Goal: Use online tool/utility: Utilize a website feature to perform a specific function

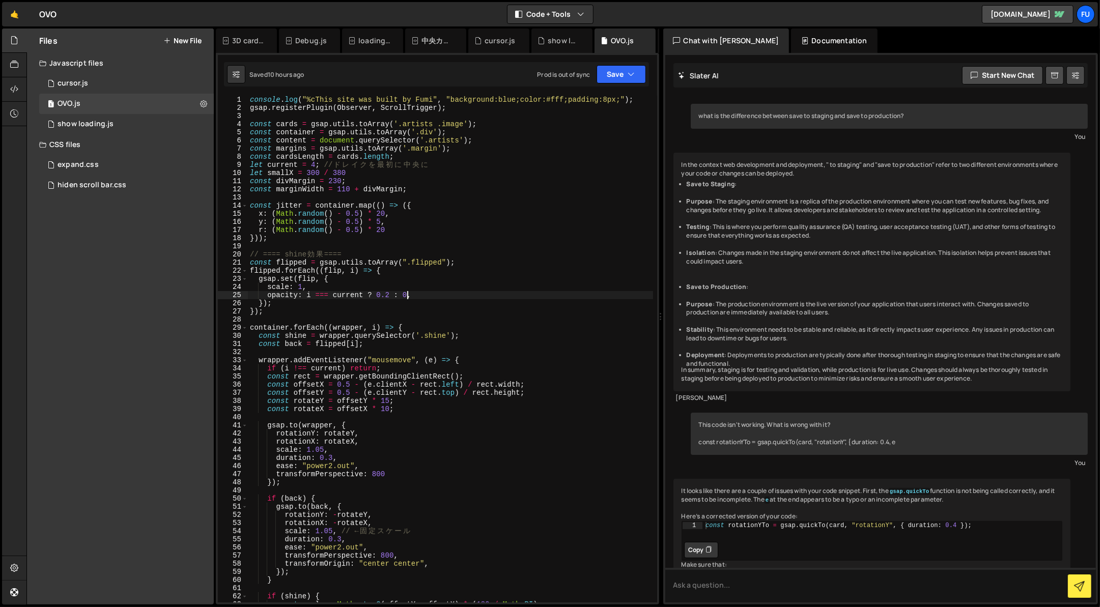
scroll to position [0, 10]
click at [504, 279] on div "console . log ( "%cThis site was built by Fumi" , "background:blue;color:#fff;p…" at bounding box center [450, 357] width 405 height 523
click at [472, 299] on div "console . log ( "%cThis site was built by Fumi" , "background:blue;color:#fff;p…" at bounding box center [450, 357] width 405 height 523
type textarea "opacity: i === current ? 0.2 : 0,"
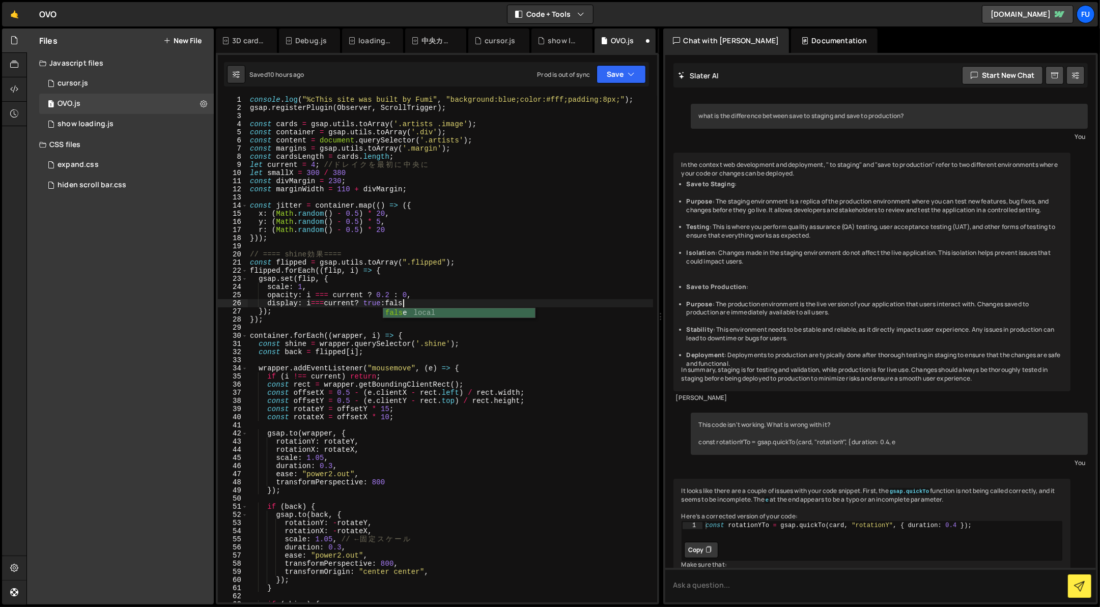
scroll to position [0, 10]
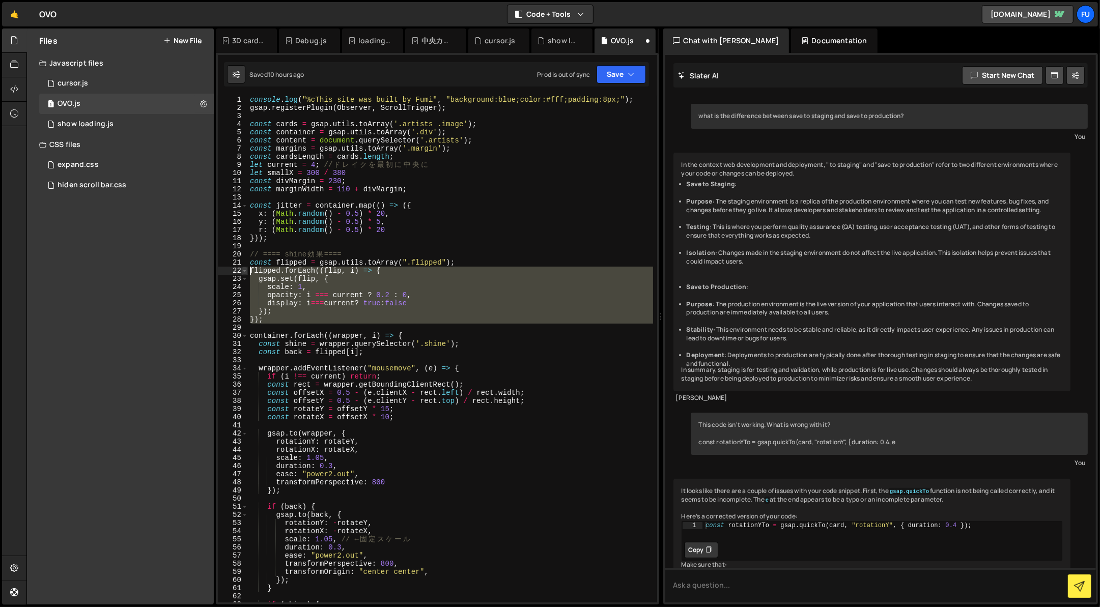
drag, startPoint x: 326, startPoint y: 330, endPoint x: 245, endPoint y: 272, distance: 99.3
click at [245, 272] on div "display: i===current? true:false 1 2 3 4 5 6 7 8 9 10 11 12 13 14 15 16 17 18 1…" at bounding box center [437, 349] width 439 height 507
click at [283, 321] on div "console . log ( "%cThis site was built by Fumi" , "background:blue;color:#fff;p…" at bounding box center [450, 349] width 405 height 507
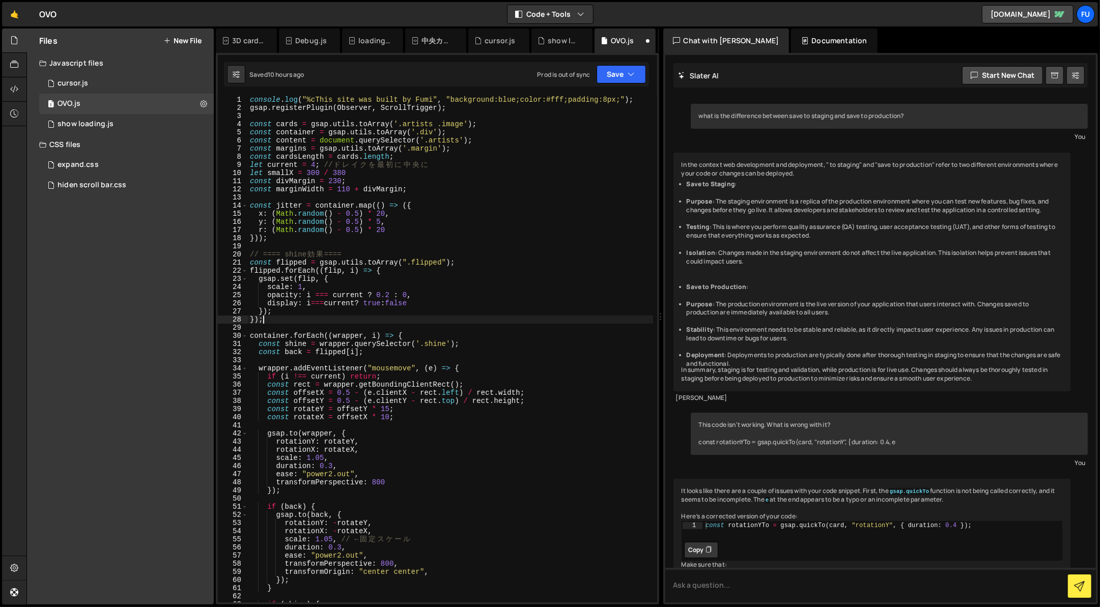
scroll to position [0, 0]
click at [383, 301] on div "console . log ( "%cThis site was built by Fumi" , "background:blue;color:#fff;p…" at bounding box center [450, 357] width 405 height 523
type textarea "”"
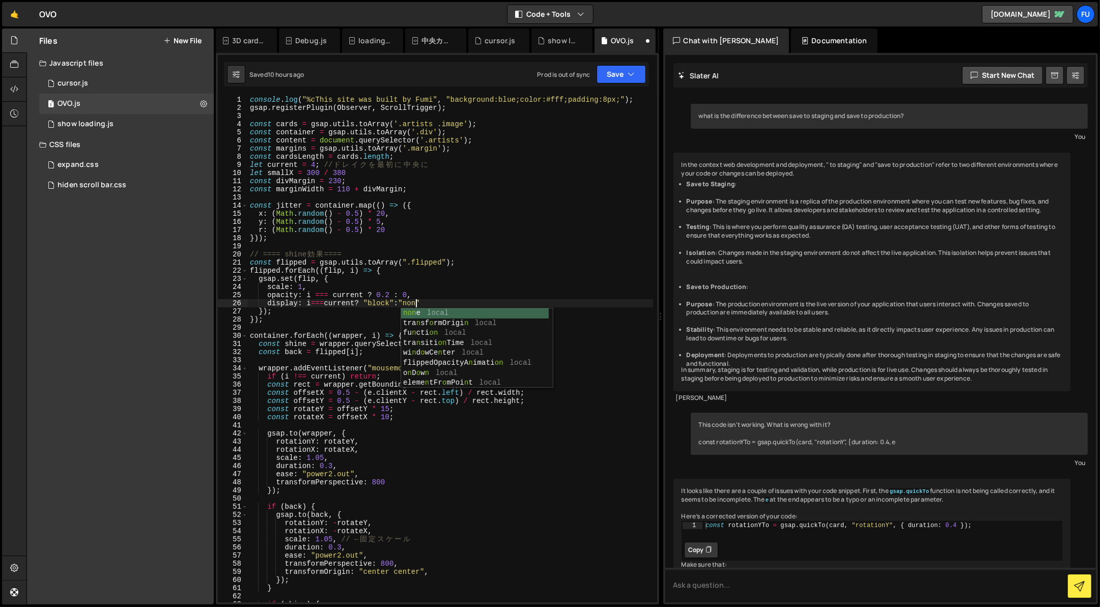
scroll to position [0, 12]
click at [418, 310] on div "console . log ( "%cThis site was built by Fumi" , "background:blue;color:#fff;p…" at bounding box center [450, 357] width 405 height 523
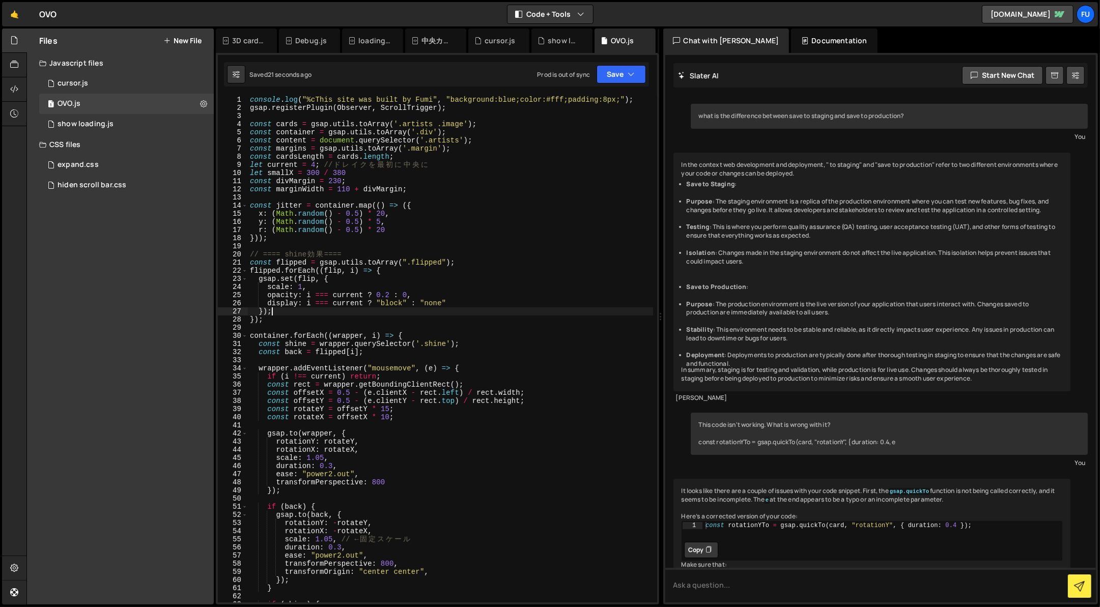
click at [418, 317] on div "console . log ( "%cThis site was built by Fumi" , "background:blue;color:#fff;p…" at bounding box center [450, 357] width 405 height 523
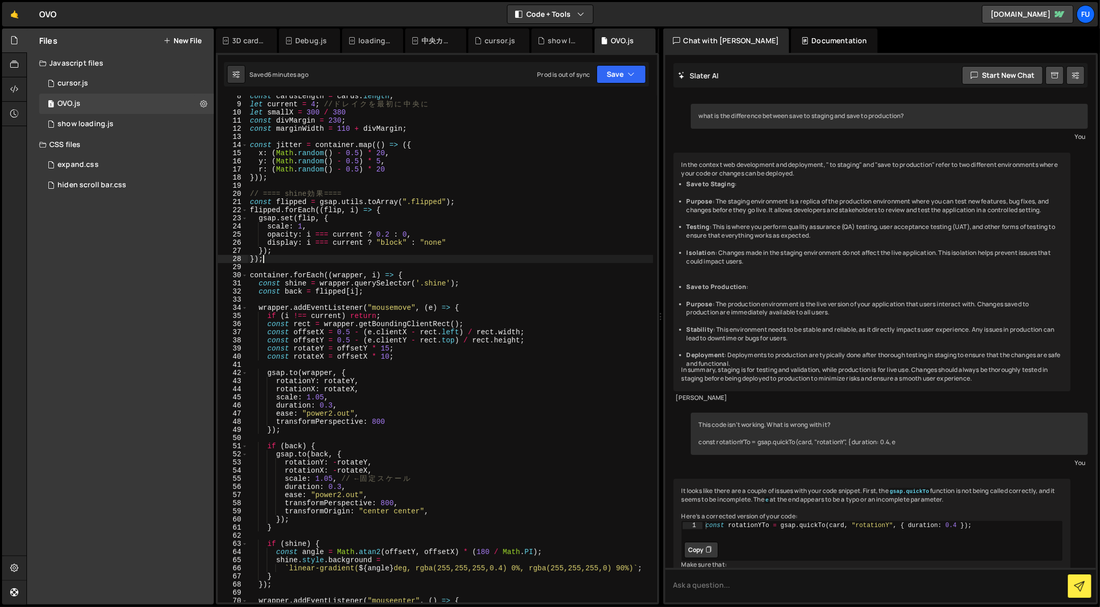
scroll to position [60, 0]
click at [500, 245] on div "const cardsLength = cards . length ; let current = 4 ; // ド レ イ ク を 最 初 に 中 央 に…" at bounding box center [450, 353] width 405 height 523
drag, startPoint x: 461, startPoint y: 240, endPoint x: 252, endPoint y: 232, distance: 210.0
click at [252, 232] on div "const cardsLength = cards . length ; let current = 4 ; // ド レ イ ク を 最 初 に 中 央 に…" at bounding box center [450, 353] width 405 height 523
type textarea "opacity: i === current ? 0.2 : 0, display: i === current ? "block" : "none""
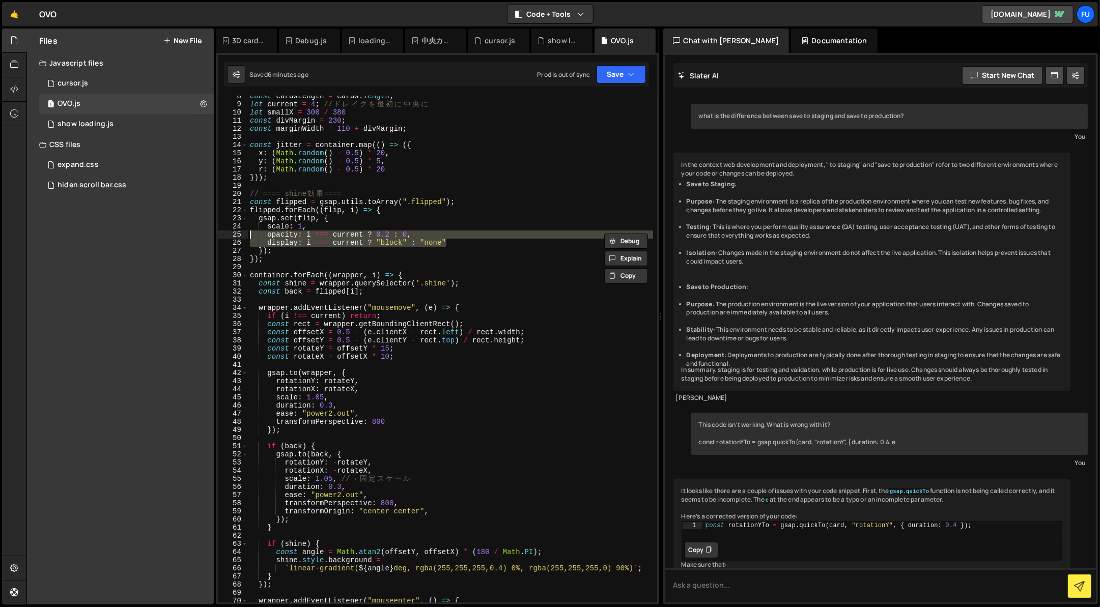
click at [447, 366] on div "const cardsLength = cards . length ; let current = 4 ; // ド レ イ ク を 最 初 に 中 央 に…" at bounding box center [450, 353] width 405 height 523
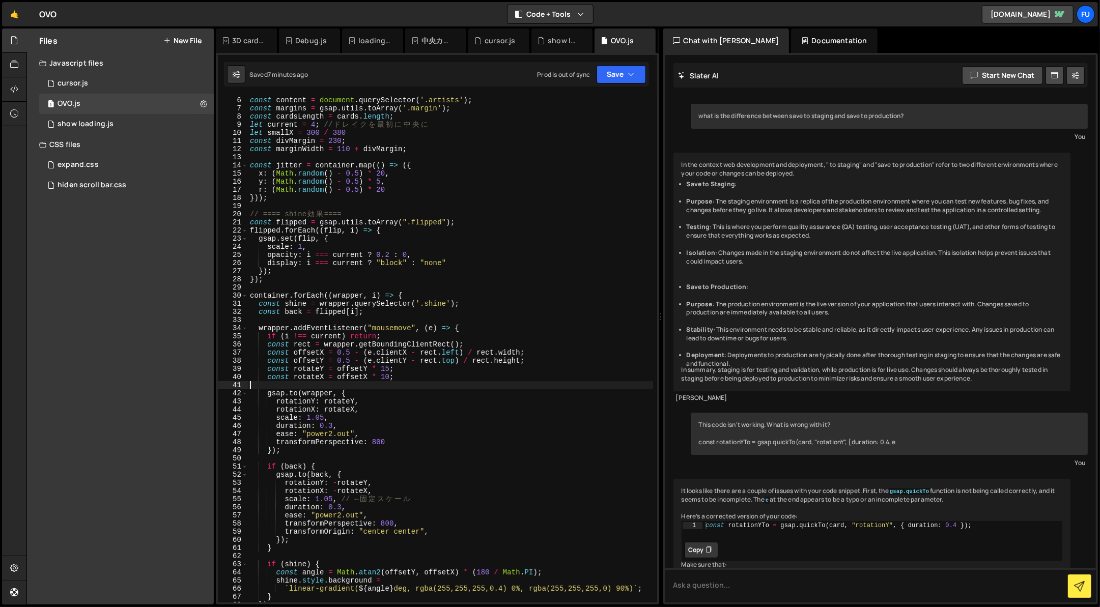
scroll to position [40, 0]
click at [303, 277] on div "const container = gsap . utils . toArray ( '.div' ) ; const content = document …" at bounding box center [450, 349] width 405 height 523
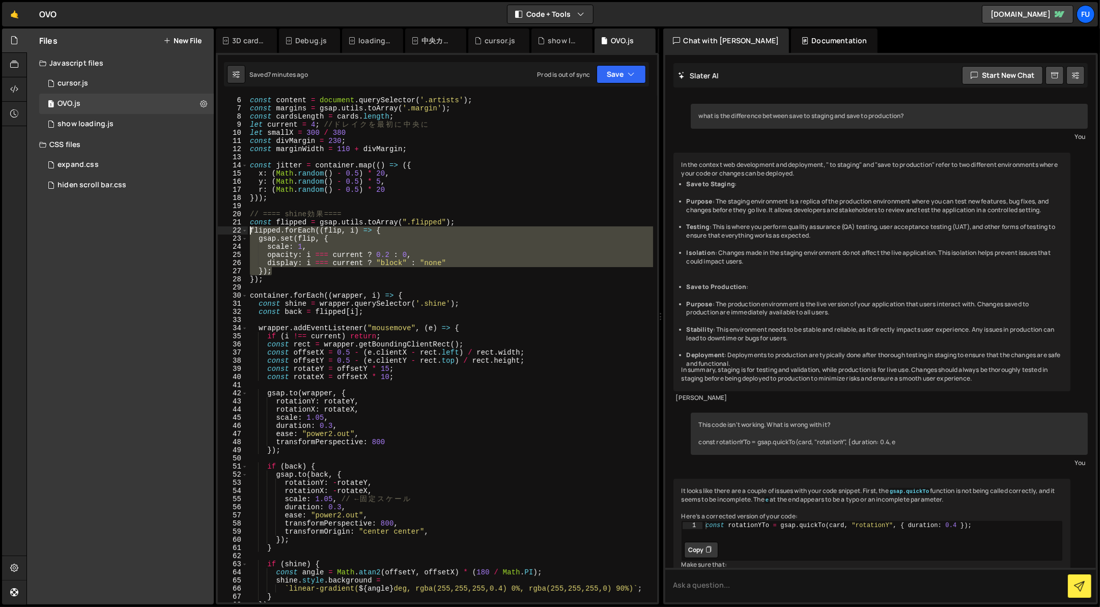
drag, startPoint x: 292, startPoint y: 274, endPoint x: 220, endPoint y: 228, distance: 85.7
click at [220, 228] on div "}); 5 6 7 8 9 10 11 12 13 14 15 16 17 18 19 20 21 22 23 24 25 26 27 28 29 30 31…" at bounding box center [437, 349] width 439 height 507
type textarea "flipped.forEach((flip, i) => { gsap.set(flip, {"
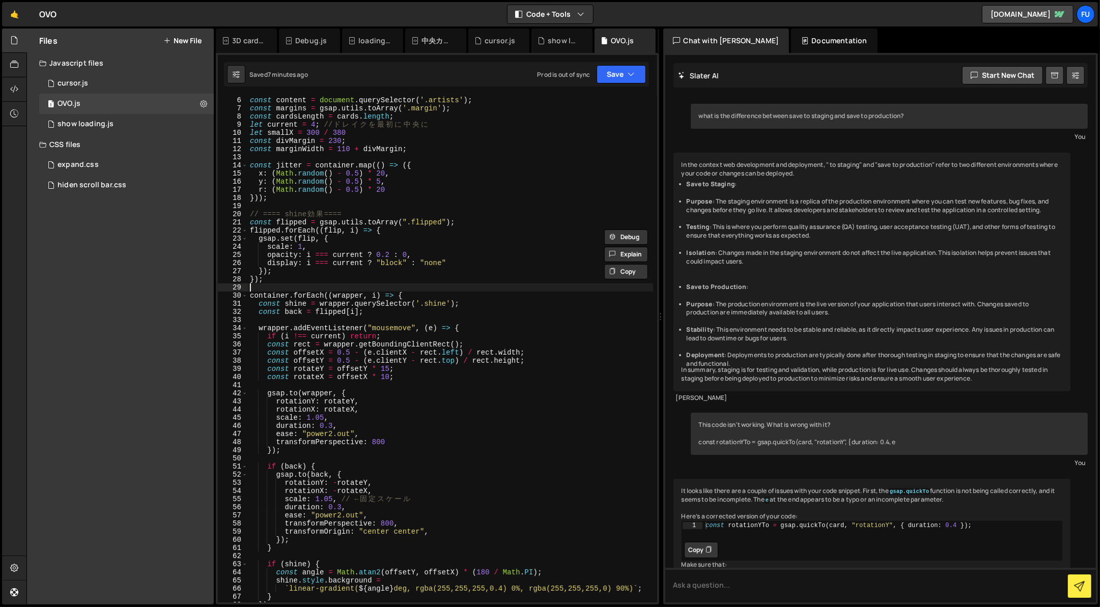
click at [285, 288] on div "const container = gsap . utils . toArray ( '.div' ) ; const content = document …" at bounding box center [450, 349] width 405 height 523
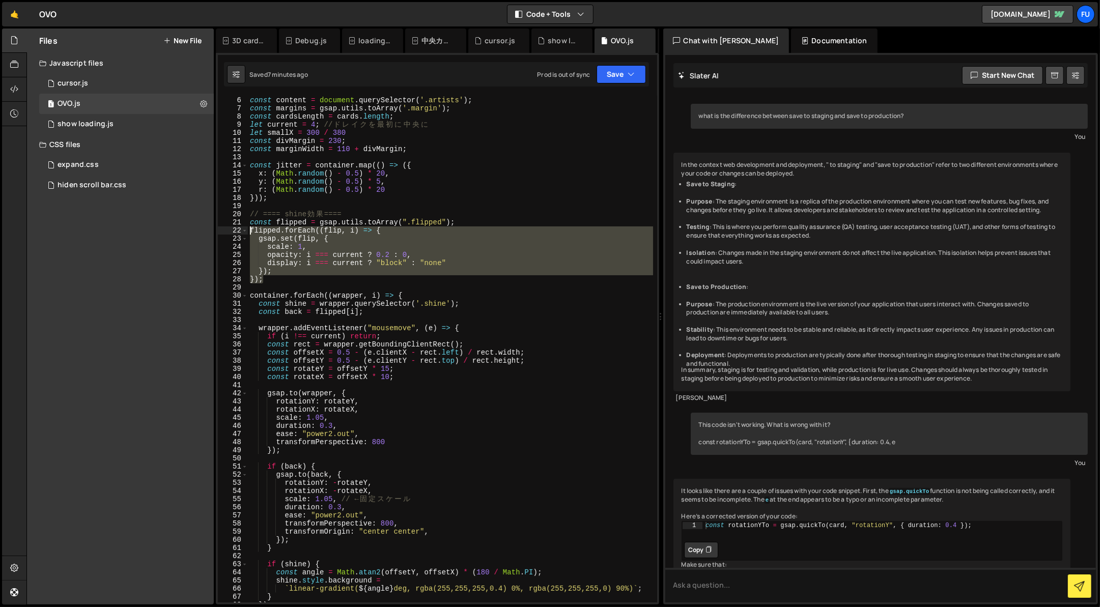
drag, startPoint x: 275, startPoint y: 283, endPoint x: 235, endPoint y: 232, distance: 64.9
click at [235, 232] on div "5 6 7 8 9 10 11 12 13 14 15 16 17 18 19 20 21 22 23 24 25 26 27 28 29 30 31 32 …" at bounding box center [437, 349] width 439 height 507
type textarea "flipped.forEach((flip, i) => { gsap.set(flip, {"
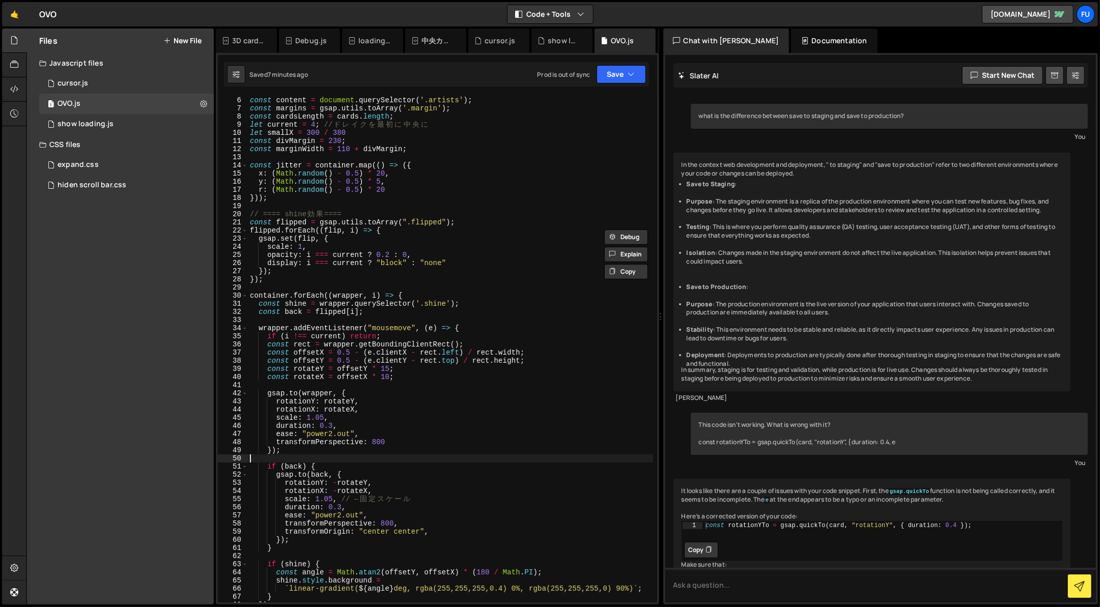
click at [370, 459] on div "const container = gsap . utils . toArray ( '.div' ) ; const content = document …" at bounding box center [450, 349] width 405 height 523
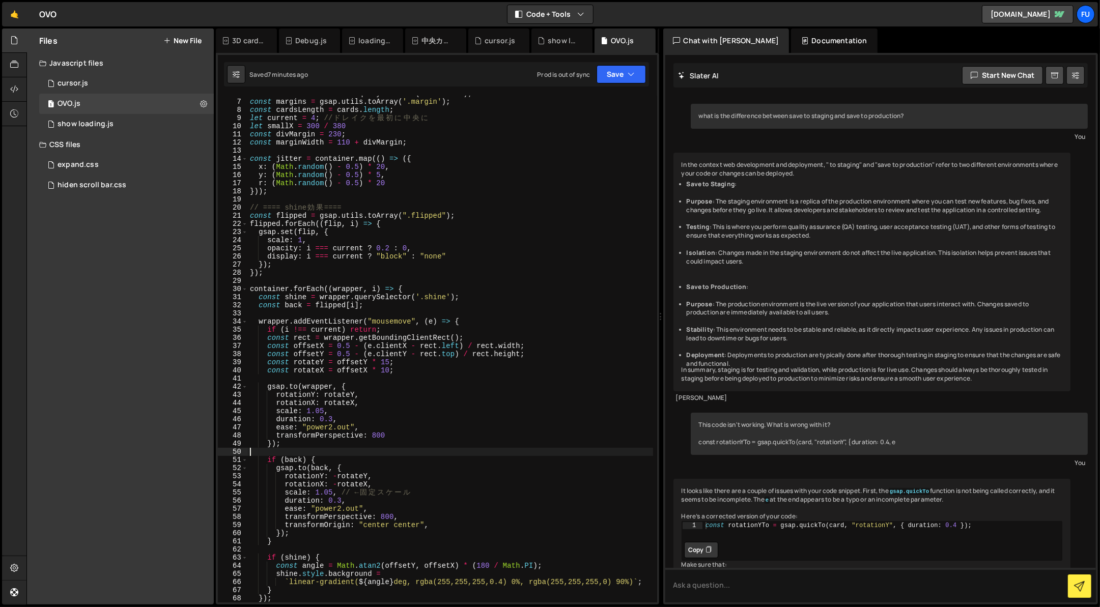
scroll to position [62, 0]
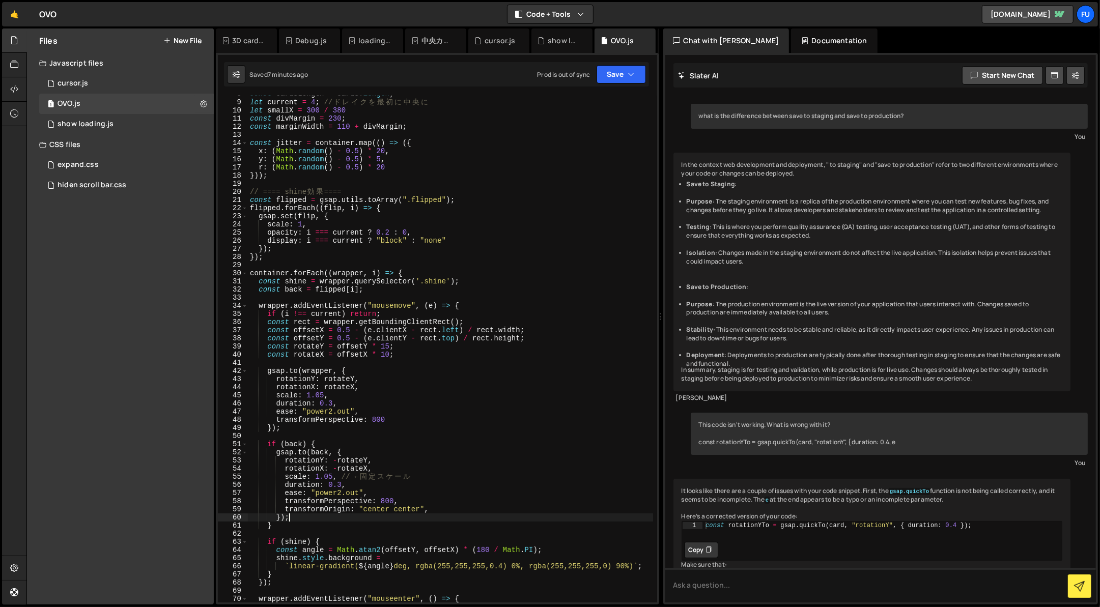
click at [292, 517] on div "const cardsLength = cards . length ; let current = 4 ; // ド レ イ ク を 最 初 に 中 央 に…" at bounding box center [450, 351] width 405 height 523
click at [287, 520] on div "const cardsLength = cards . length ; let current = 4 ; // ド レ イ ク を 最 初 に 中 央 に…" at bounding box center [450, 351] width 405 height 523
drag, startPoint x: 316, startPoint y: 521, endPoint x: 287, endPoint y: 489, distance: 42.9
click at [287, 489] on div "const cardsLength = cards . length ; let current = 4 ; // ド レ イ ク を 最 初 に 中 央 に…" at bounding box center [450, 351] width 405 height 523
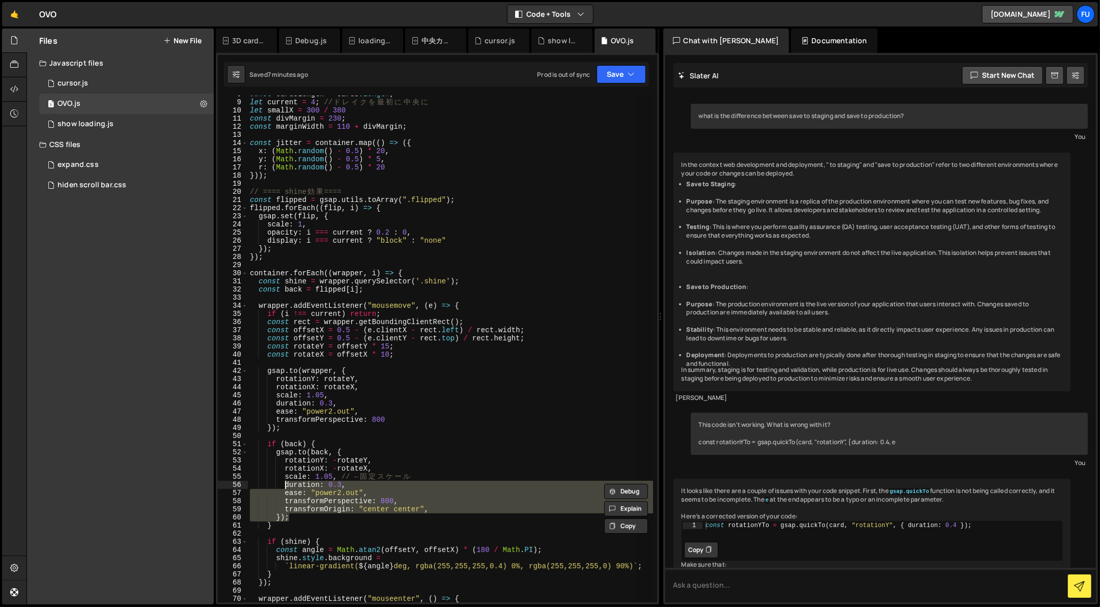
click at [280, 520] on div "const cardsLength = cards . length ; let current = 4 ; // ド レ イ ク を 最 初 に 中 央 に…" at bounding box center [450, 349] width 405 height 507
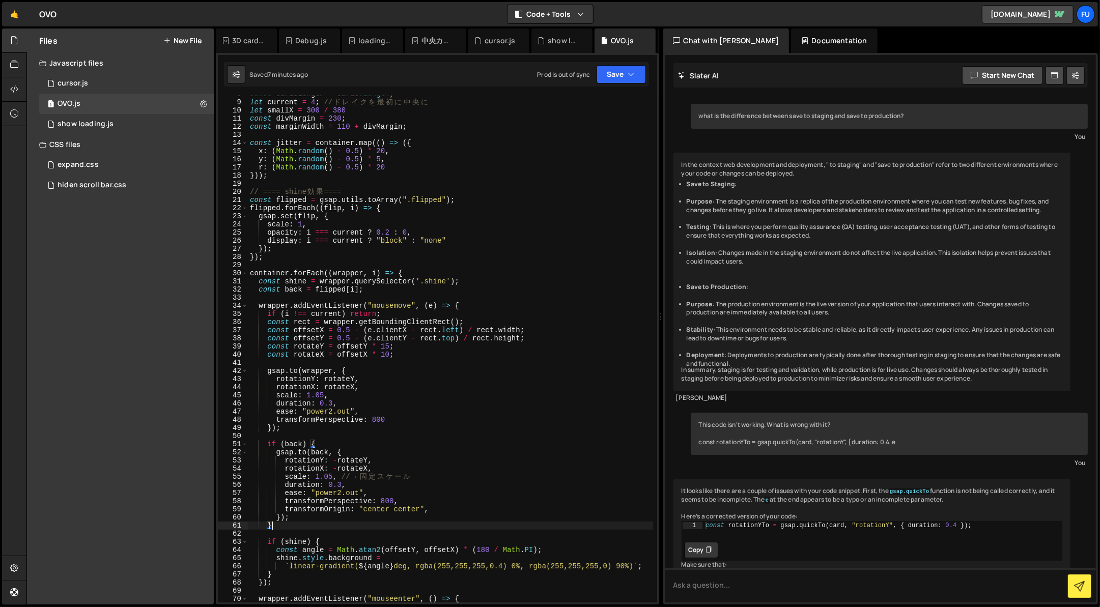
click at [279, 529] on div "const cardsLength = cards . length ; let current = 4 ; // ド レ イ ク を 最 初 に 中 央 に…" at bounding box center [450, 351] width 405 height 523
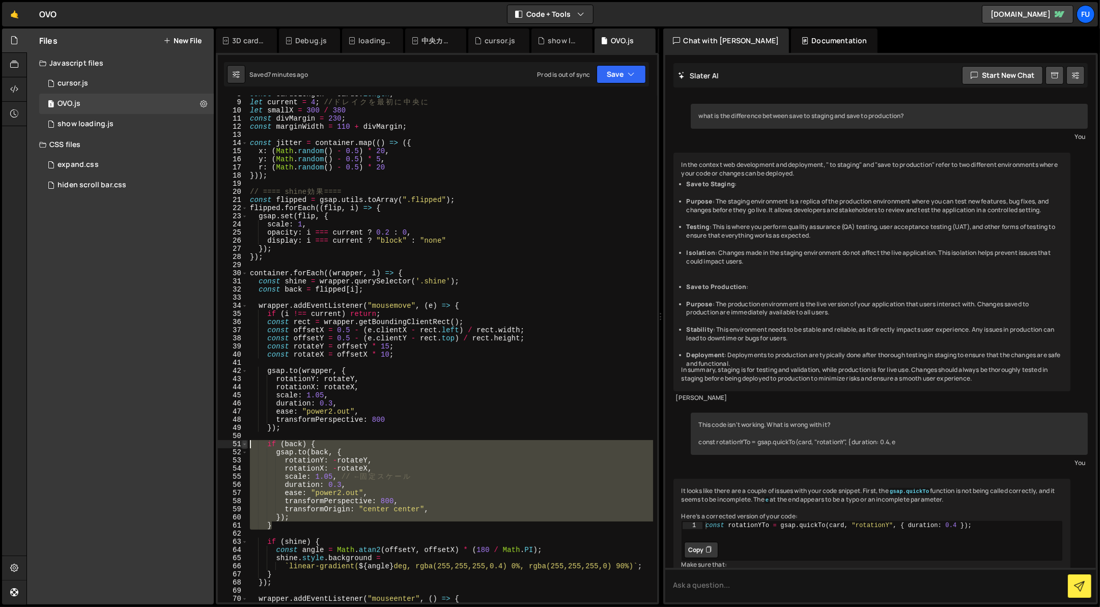
drag, startPoint x: 282, startPoint y: 528, endPoint x: 245, endPoint y: 443, distance: 92.6
click at [245, 441] on div "} 8 9 10 11 12 13 14 15 16 17 18 19 20 21 22 23 24 25 26 27 28 29 30 31 32 33 3…" at bounding box center [437, 349] width 439 height 507
paste textarea "});"
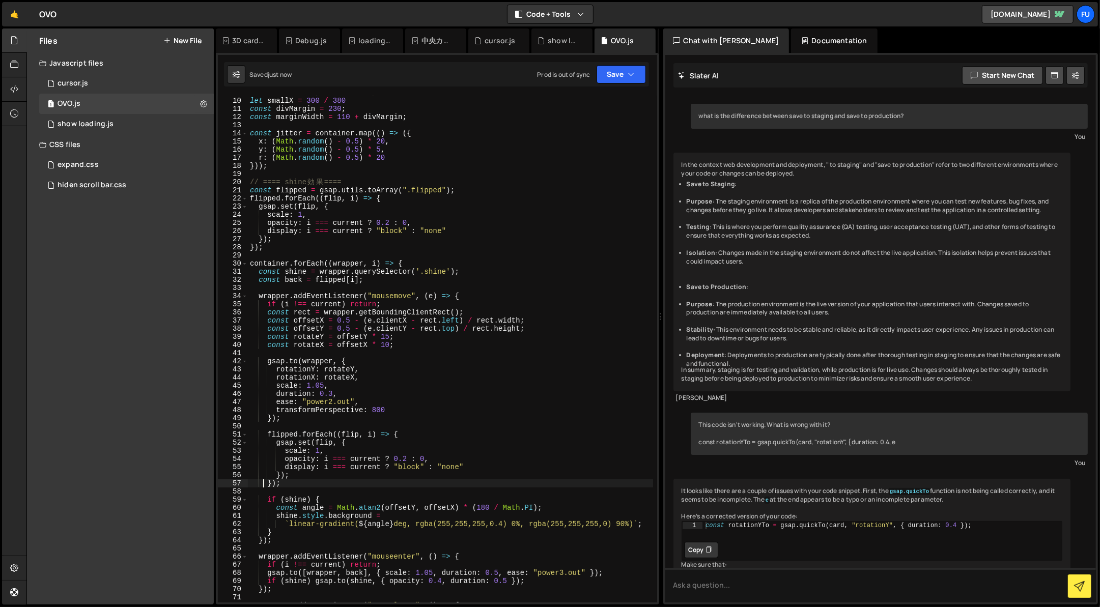
scroll to position [72, 0]
click at [309, 443] on div "let current = 4 ; // ド レ イ ク を 最 初 に 中 央 に let smallX = 300 / 380 const divMarg…" at bounding box center [450, 350] width 405 height 523
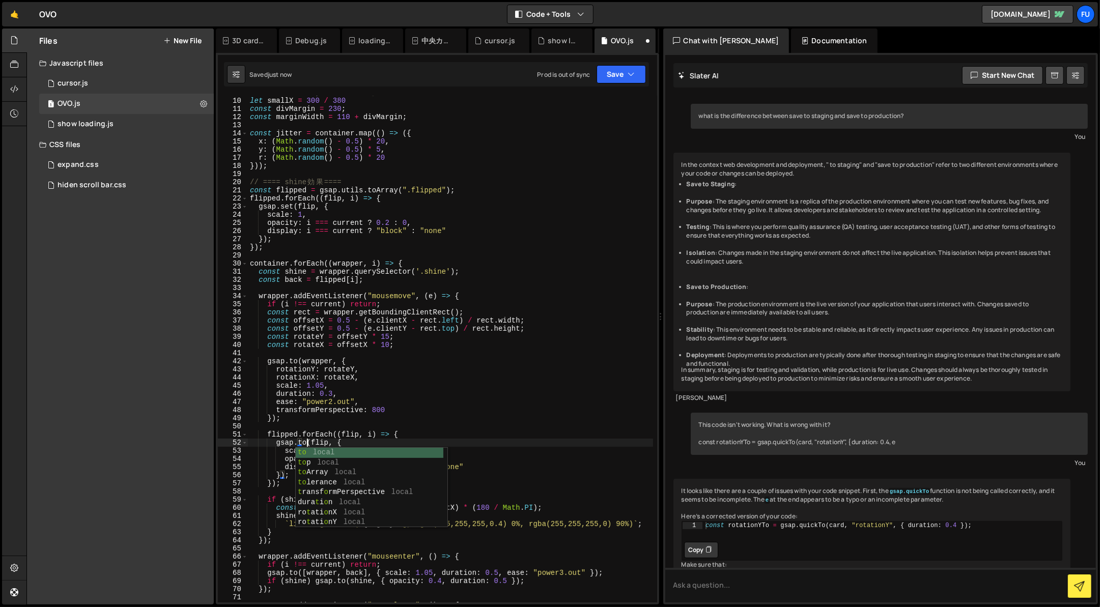
scroll to position [0, 4]
click at [507, 400] on div "let current = 4 ; // ド レ イ ク を 最 初 に 中 央 に let smallX = 300 / 380 const divMarg…" at bounding box center [450, 350] width 405 height 523
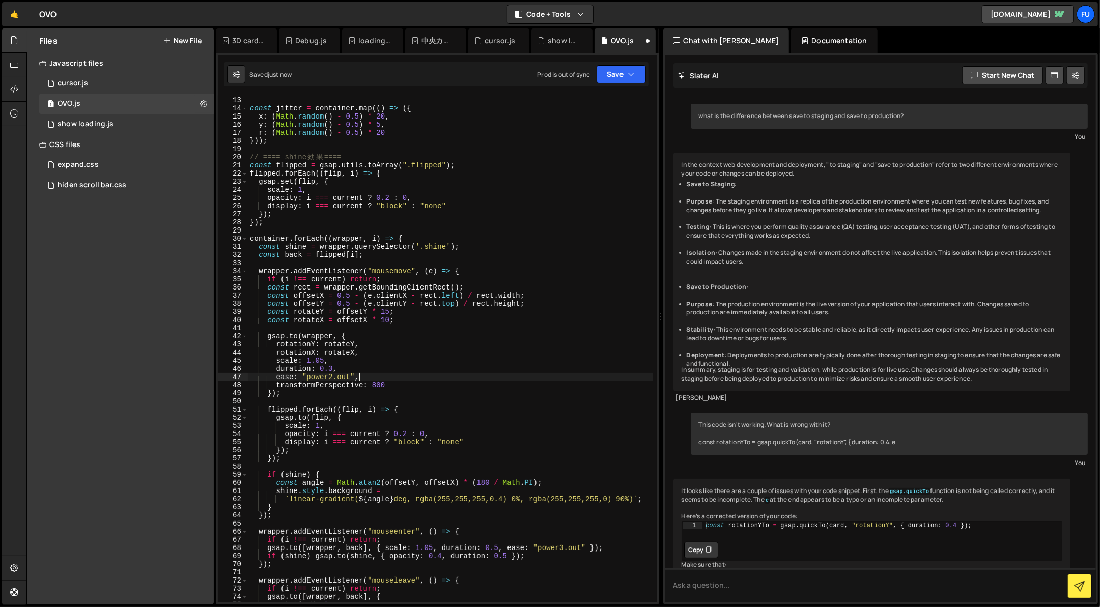
scroll to position [106, 0]
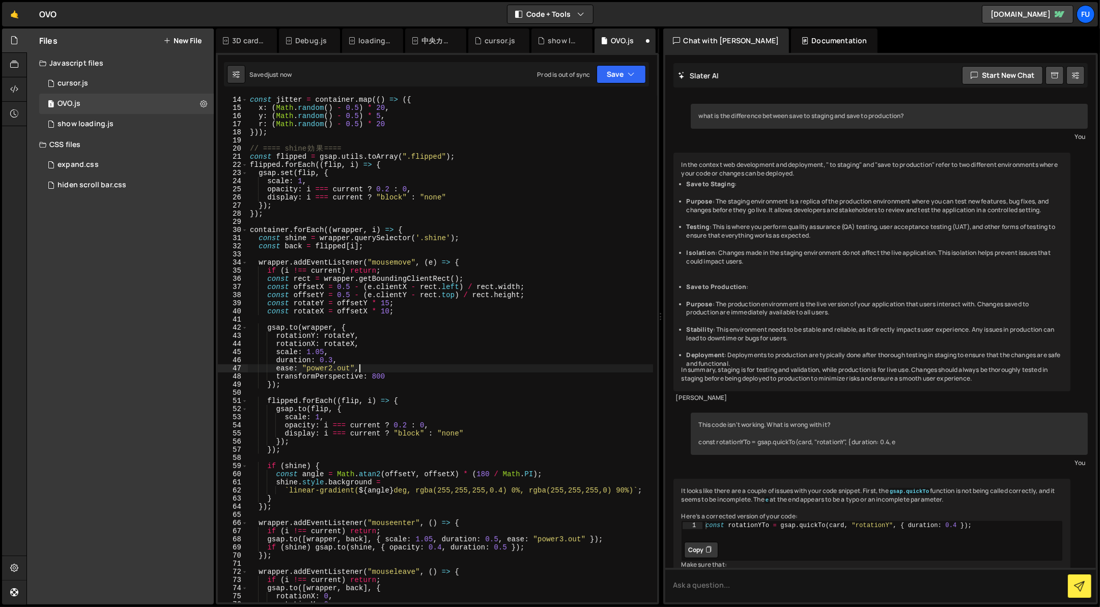
click at [342, 451] on div "const jitter = container . map (( ) => ({ x : ( Math . random ( ) - 0.5 ) * 20 …" at bounding box center [450, 357] width 405 height 523
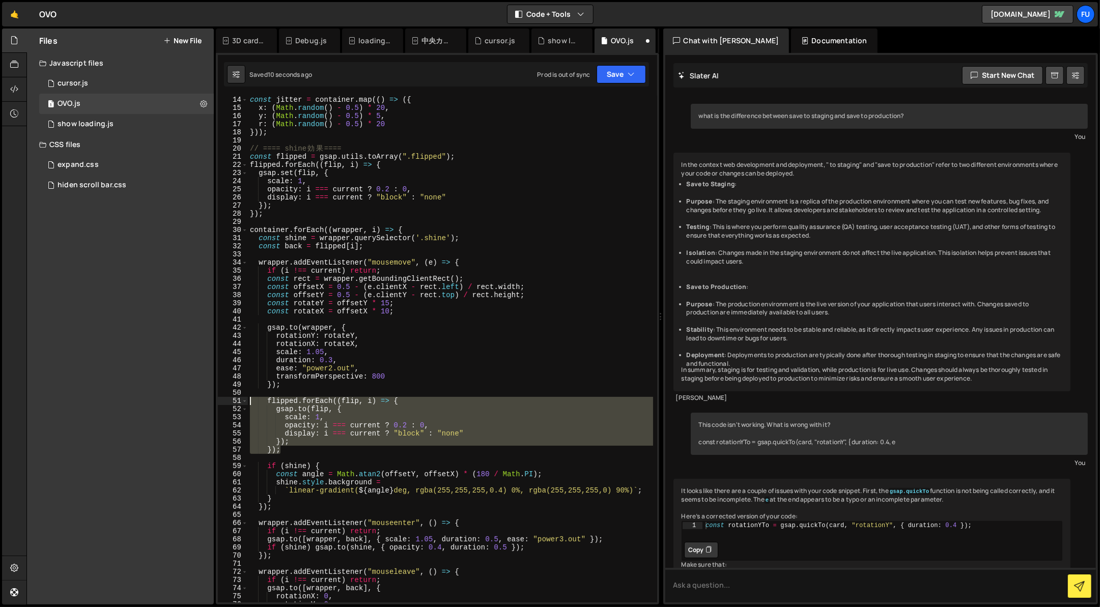
drag, startPoint x: 314, startPoint y: 450, endPoint x: 241, endPoint y: 399, distance: 89.3
click at [241, 399] on div "}); 14 15 16 17 18 19 20 21 22 23 24 25 26 27 28 29 30 31 32 33 34 35 36 37 38 …" at bounding box center [437, 349] width 439 height 507
click at [295, 432] on div "const jitter = container . map (( ) => ({ x : ( Math . random ( ) - 0.5 ) * 20 …" at bounding box center [450, 349] width 405 height 507
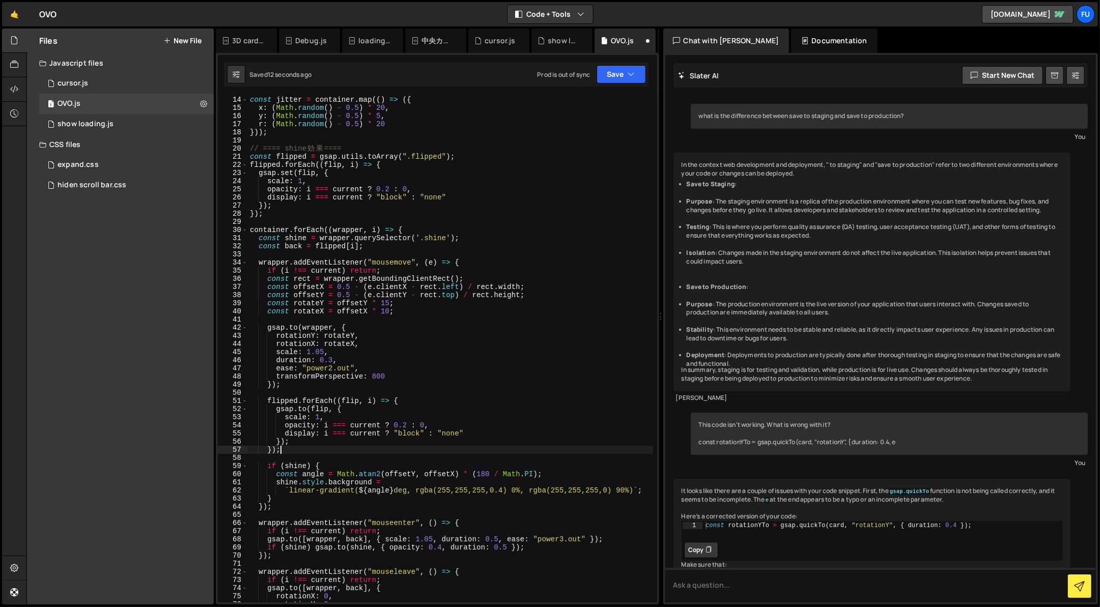
click at [299, 450] on div "const jitter = container . map (( ) => ({ x : ( Math . random ( ) - 0.5 ) * 20 …" at bounding box center [450, 357] width 405 height 523
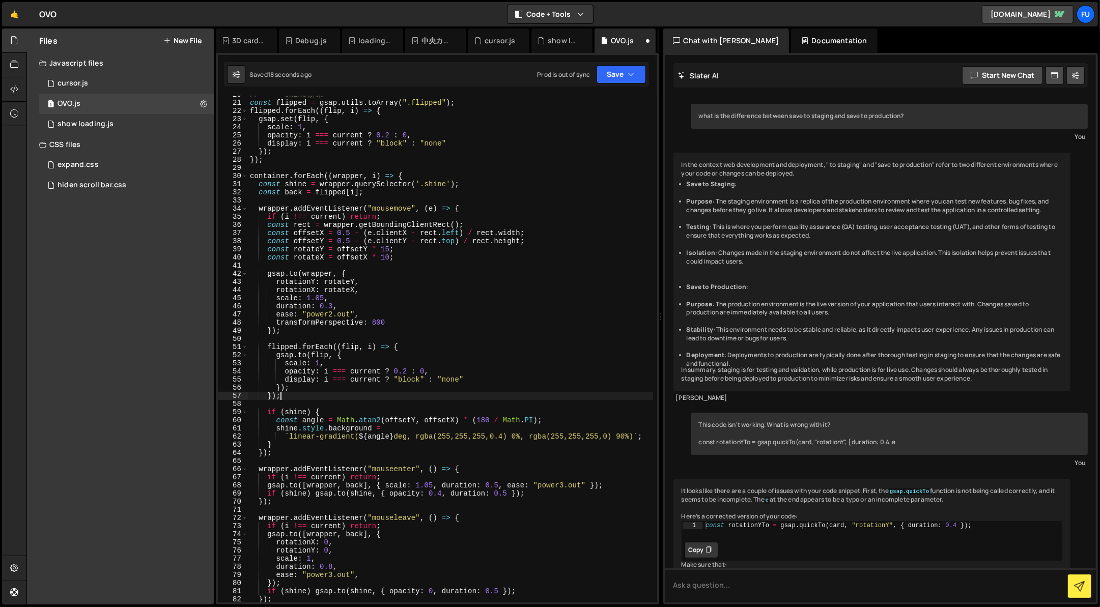
scroll to position [162, 0]
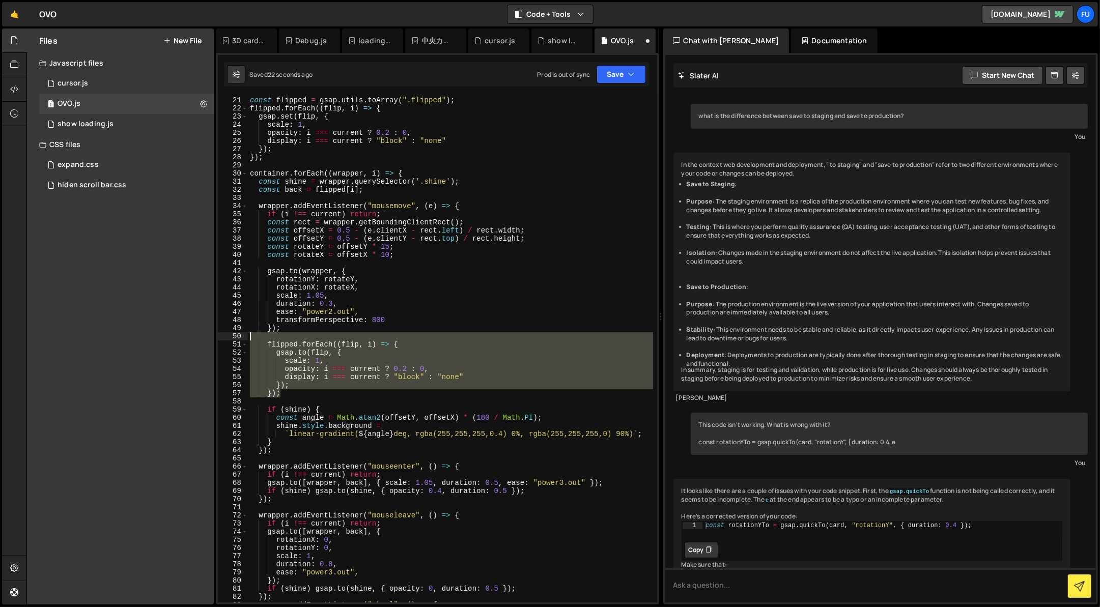
drag, startPoint x: 285, startPoint y: 393, endPoint x: 247, endPoint y: 339, distance: 65.4
click at [247, 339] on div "}); 20 21 22 23 24 25 26 27 28 29 30 31 32 33 34 35 36 37 38 39 40 41 42 43 44 …" at bounding box center [437, 349] width 439 height 507
type textarea "flipped.forEach((flip, i) => {"
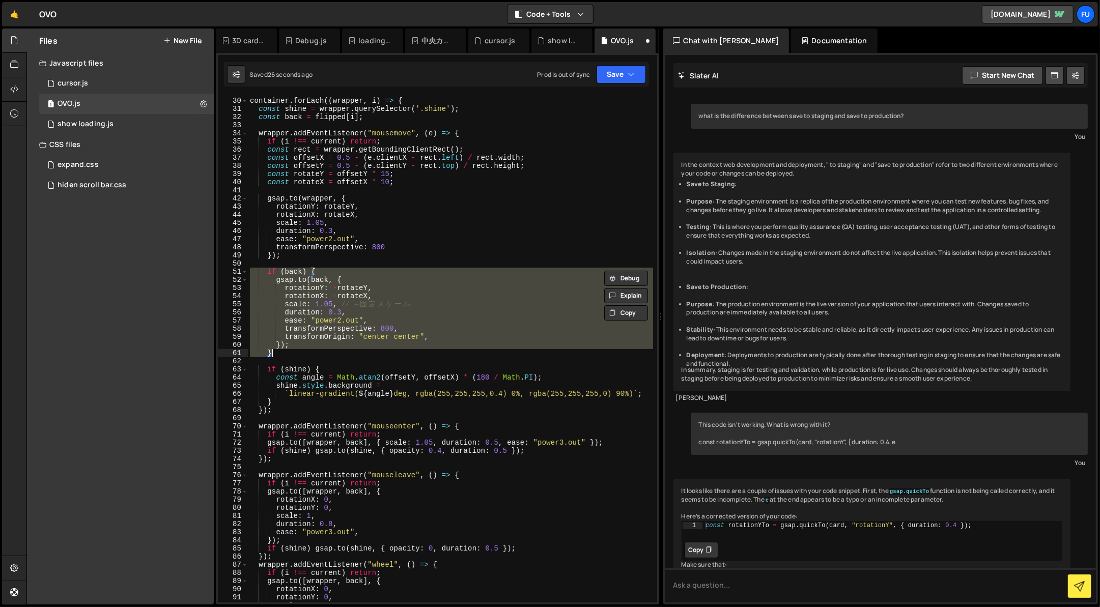
scroll to position [235, 0]
click at [300, 356] on div "container . forEach (( wrapper , i ) => { const shine = wrapper . querySelector…" at bounding box center [450, 349] width 405 height 507
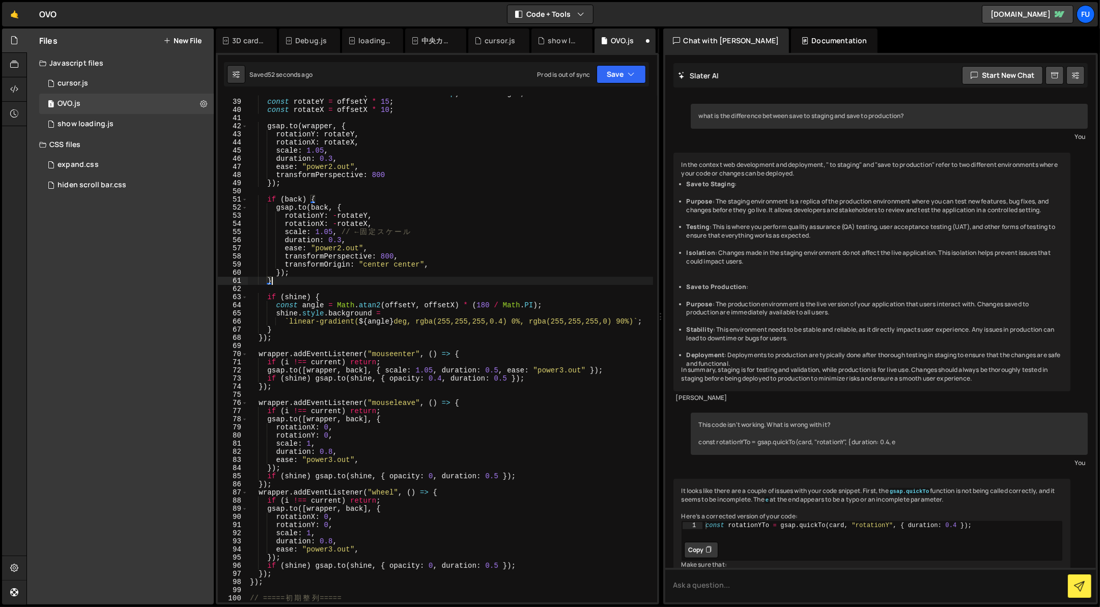
scroll to position [309, 0]
click at [363, 362] on div "const offsetY = 0.5 - ( e . clientY - rect . top ) / rect . height ; const rota…" at bounding box center [450, 349] width 405 height 523
click at [361, 366] on div "const offsetY = 0.5 - ( e . clientY - rect . top ) / rect . height ; const rota…" at bounding box center [450, 349] width 405 height 523
click at [362, 368] on div "const offsetY = 0.5 - ( e . clientY - rect . top ) / rect . height ; const rota…" at bounding box center [450, 349] width 405 height 523
type textarea "[DOMAIN_NAME](wrapper, { scale: 1.05, duration: 0.5, ease: "power3.out" });"
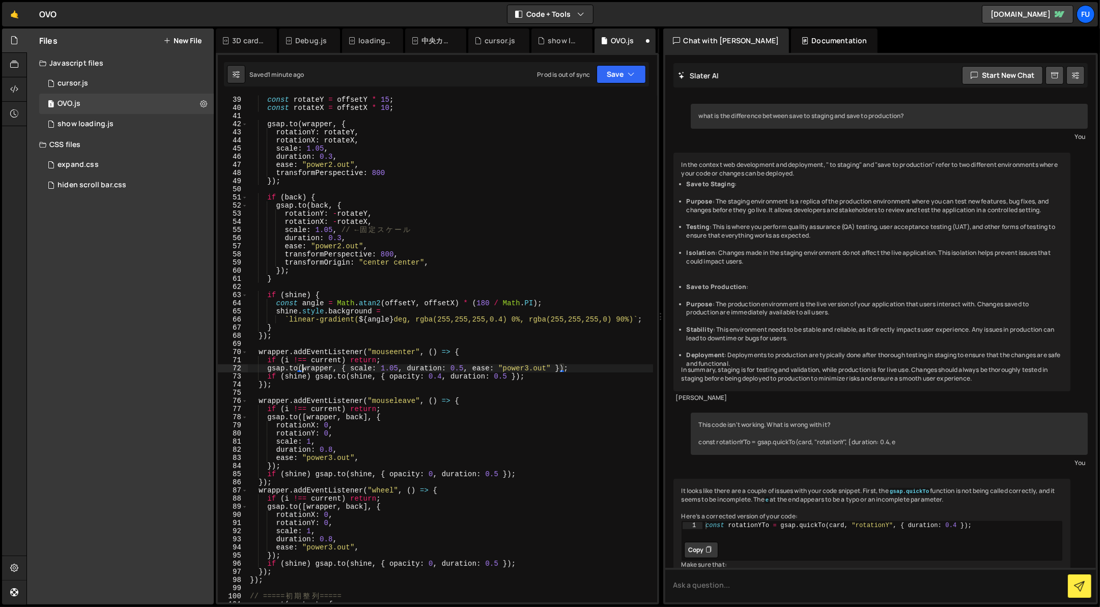
click at [610, 370] on div "const offsetY = 0.5 - ( e . clientY - rect . top ) / rect . height ; const rota…" at bounding box center [450, 349] width 405 height 523
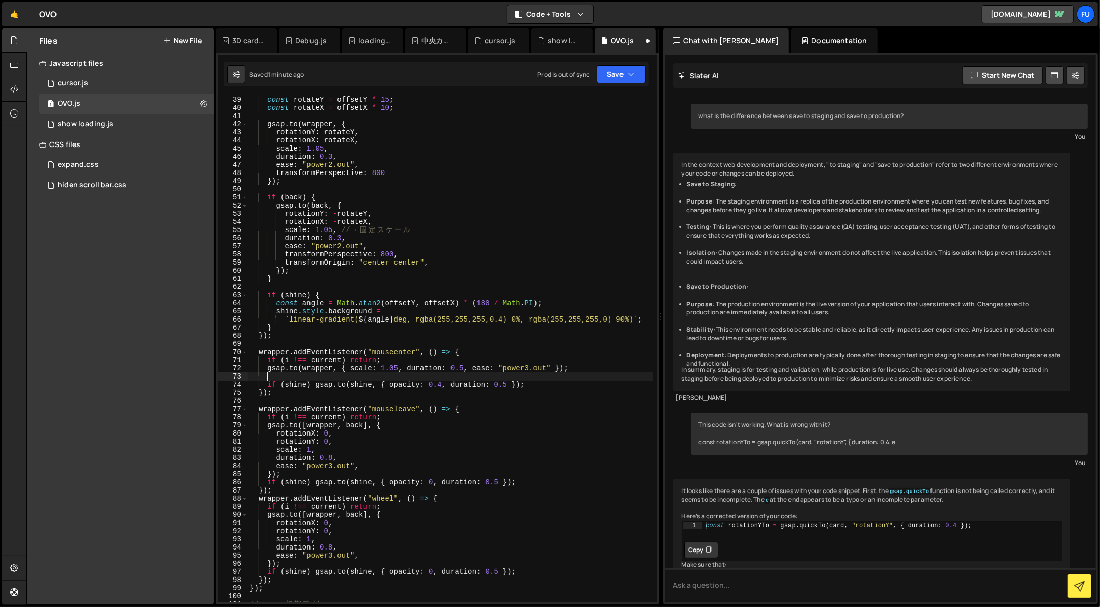
paste textarea "});"
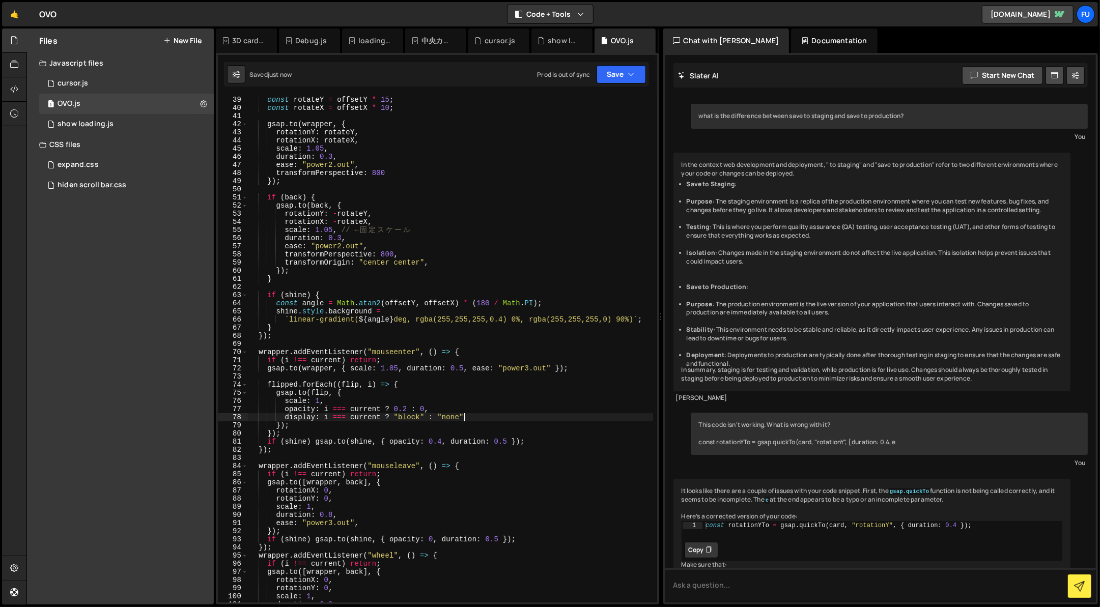
click at [497, 420] on div "const offsetY = 0.5 - ( e . clientY - rect . top ) / rect . height ; const rota…" at bounding box center [450, 349] width 405 height 523
type textarea "display: i === current ? "block" : "none""
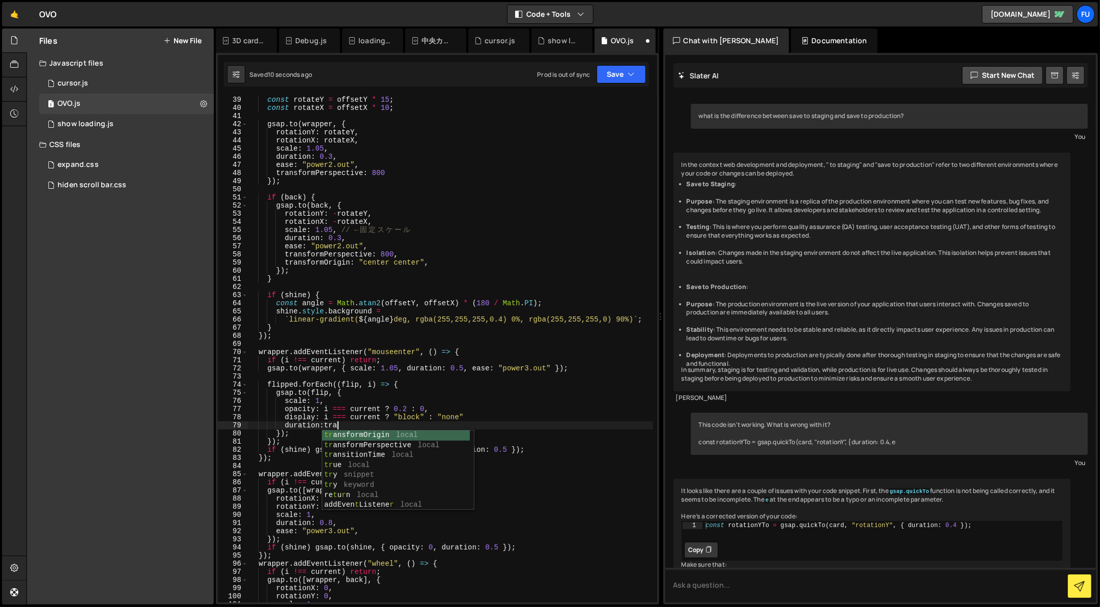
scroll to position [0, 6]
click at [481, 419] on div "const offsetY = 0.5 - ( e . clientY - rect . top ) / rect . height ; const rota…" at bounding box center [450, 349] width 405 height 523
click at [498, 426] on div "const offsetY = 0.5 - ( e . clientY - rect . top ) / rect . height ; const rota…" at bounding box center [450, 349] width 405 height 523
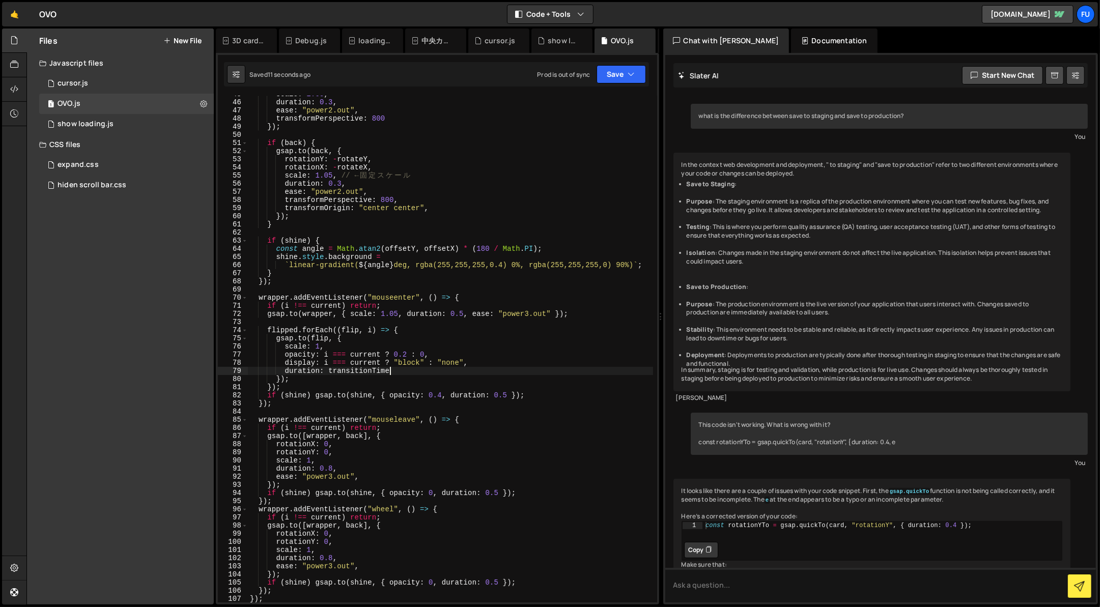
scroll to position [364, 0]
click at [332, 377] on div "scale : 1.05 , duration : 0.3 , ease : "power2.out" , transformPerspective : 80…" at bounding box center [450, 351] width 405 height 523
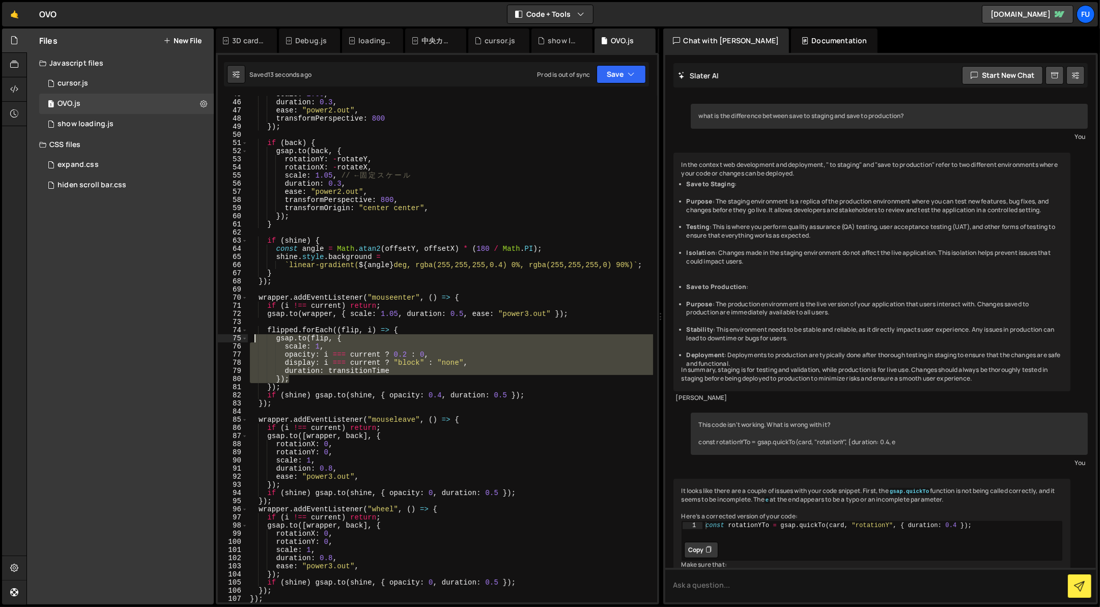
drag, startPoint x: 331, startPoint y: 378, endPoint x: 254, endPoint y: 341, distance: 85.6
click at [254, 341] on div "scale : 1.05 , duration : 0.3 , ease : "power2.out" , transformPerspective : 80…" at bounding box center [450, 351] width 405 height 523
click at [311, 383] on div "scale : 1.05 , duration : 0.3 , ease : "power2.out" , transformPerspective : 80…" at bounding box center [450, 349] width 405 height 507
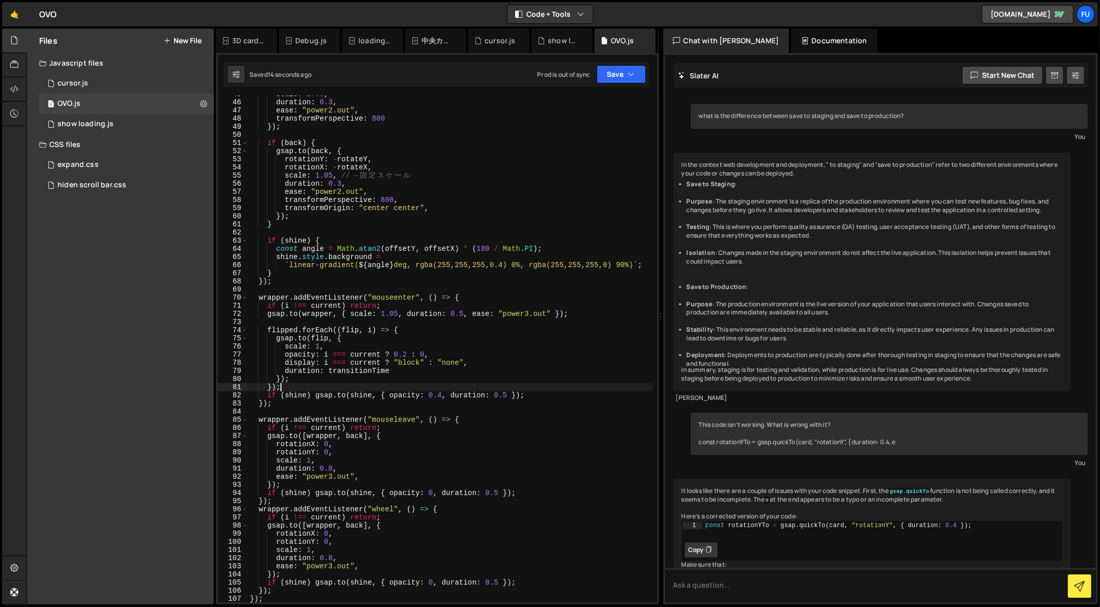
click at [310, 387] on div "scale : 1.05 , duration : 0.3 , ease : "power2.out" , transformPerspective : 80…" at bounding box center [450, 351] width 405 height 523
type textarea "});"
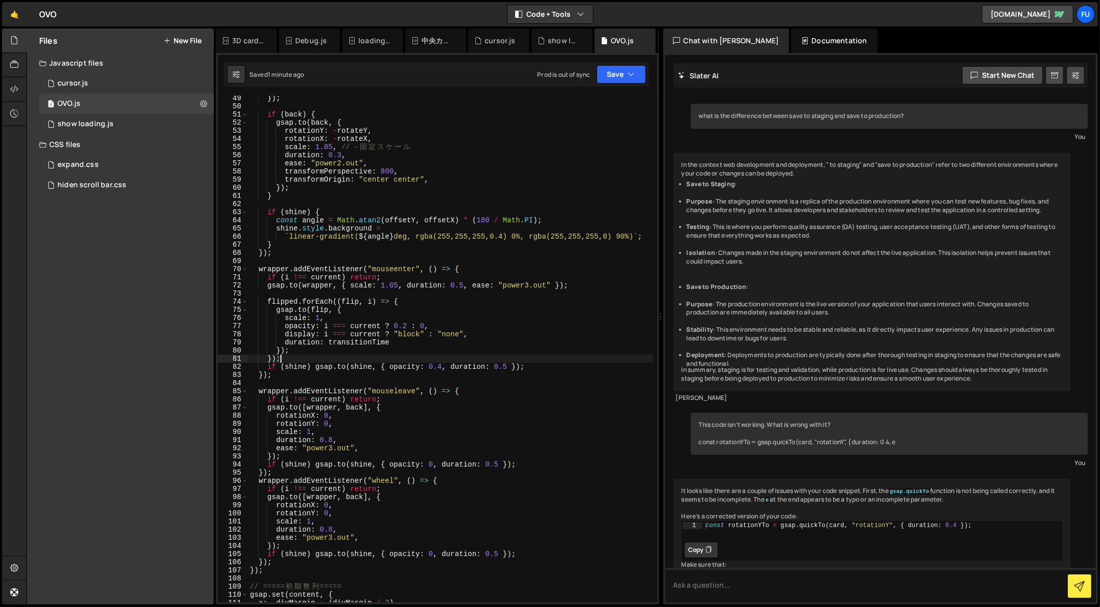
scroll to position [332, 0]
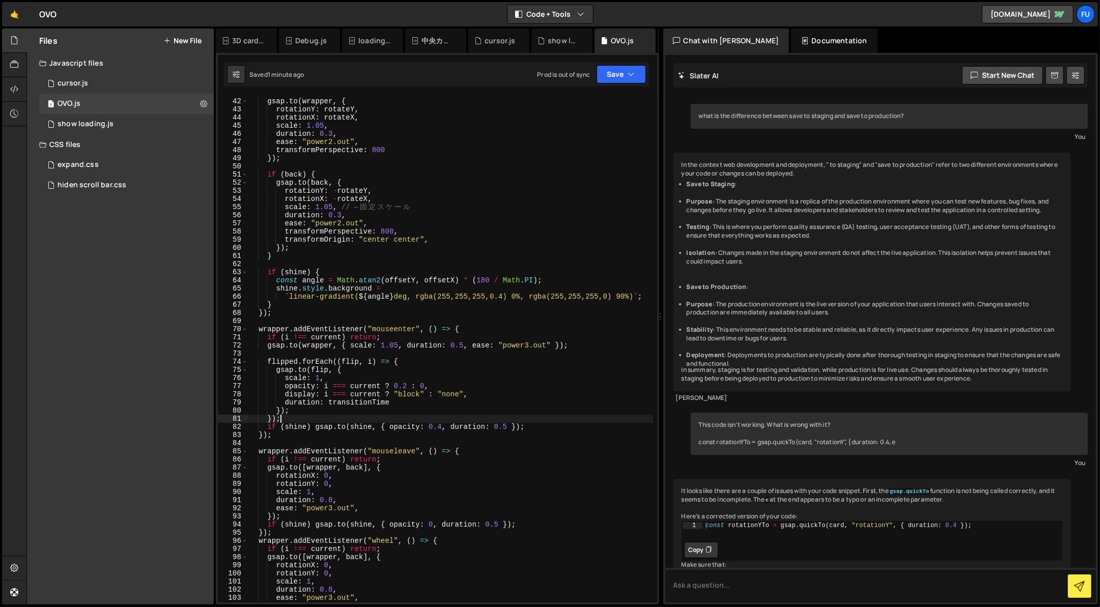
click at [294, 356] on div "gsap . to ( wrapper , { rotationY : rotateY , rotationX : rotateX , scale : 1.0…" at bounding box center [450, 350] width 405 height 523
click at [596, 336] on div "gsap . to ( wrapper , { rotationY : rotateY , rotationX : rotateX , scale : 1.0…" at bounding box center [450, 350] width 405 height 523
click at [591, 341] on div "gsap . to ( wrapper , { rotationY : rotateY , rotationX : rotateX , scale : 1.0…" at bounding box center [450, 350] width 405 height 523
click at [590, 362] on div "gsap . to ( wrapper , { rotationY : rotateY , rotationX : rotateX , scale : 1.0…" at bounding box center [450, 350] width 405 height 523
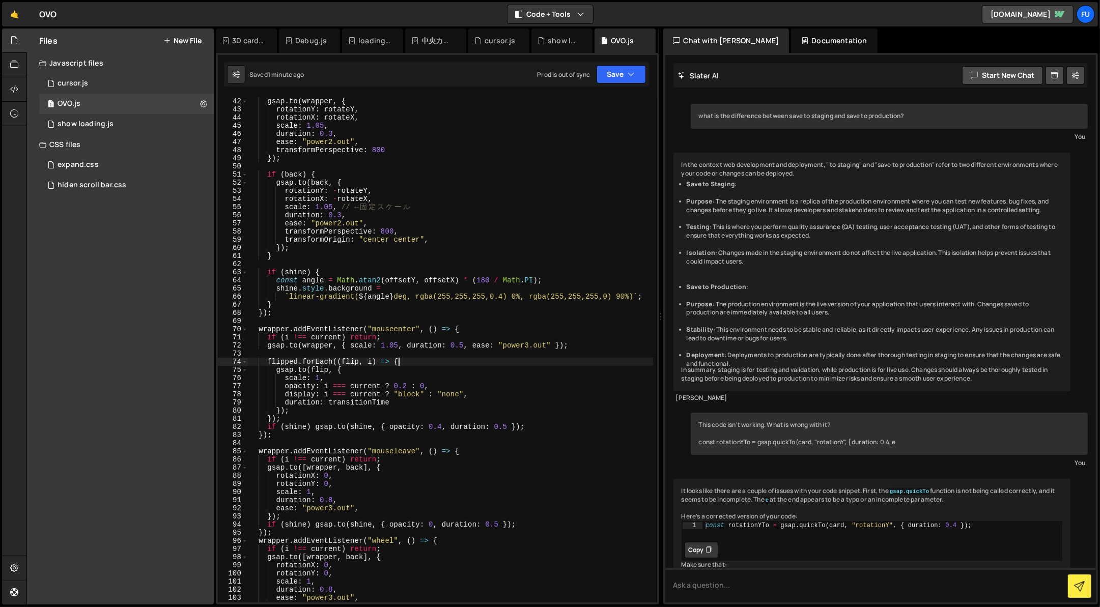
type textarea "flipped.forEach((flip, i) => {"
click at [590, 356] on div "gsap . to ( wrapper , { rotationY : rotateY , rotationX : rotateX , scale : 1.0…" at bounding box center [450, 350] width 405 height 523
click at [591, 349] on div "gsap . to ( wrapper , { rotationY : rotateY , rotationX : rotateX , scale : 1.0…" at bounding box center [450, 350] width 405 height 523
type textarea "[DOMAIN_NAME](wrapper, { scale: 1.05, duration: 0.5, ease: "power3.out" });"
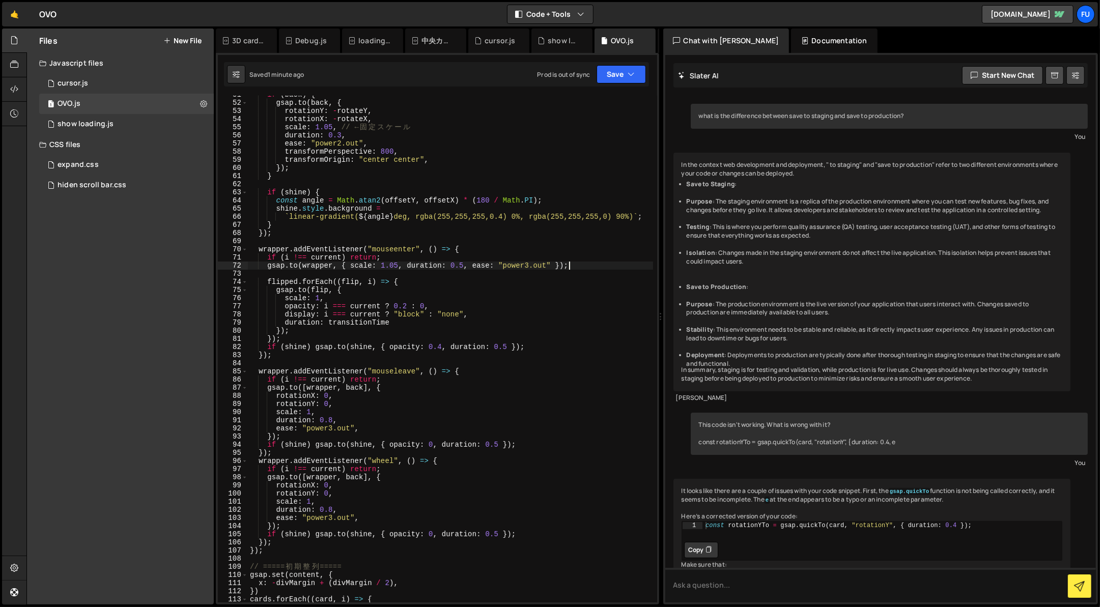
scroll to position [446, 0]
